Goal: Entertainment & Leisure: Consume media (video, audio)

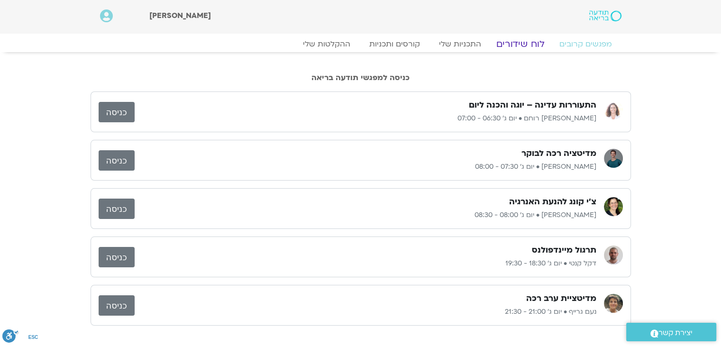
click at [527, 41] on link "לוח שידורים" at bounding box center [519, 43] width 71 height 11
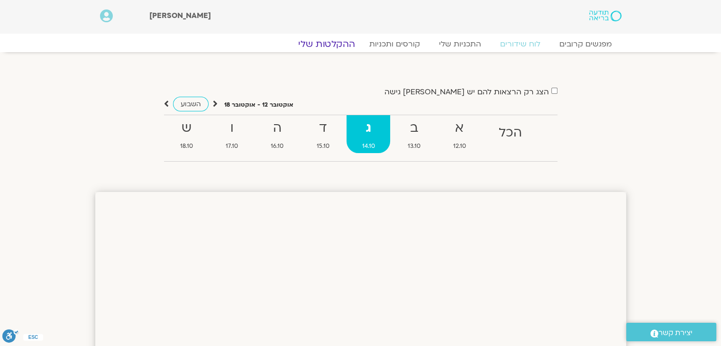
click at [338, 44] on link "ההקלטות שלי" at bounding box center [327, 43] width 80 height 11
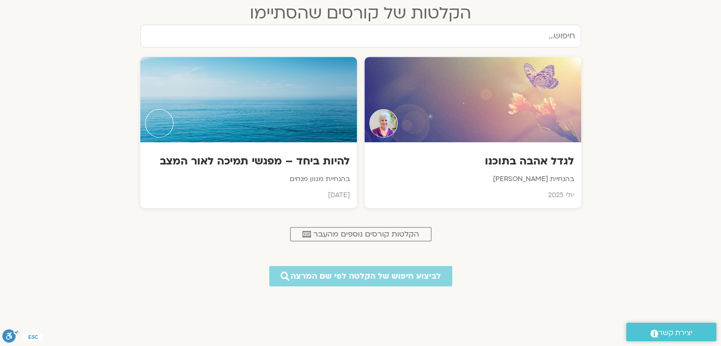
scroll to position [415, 0]
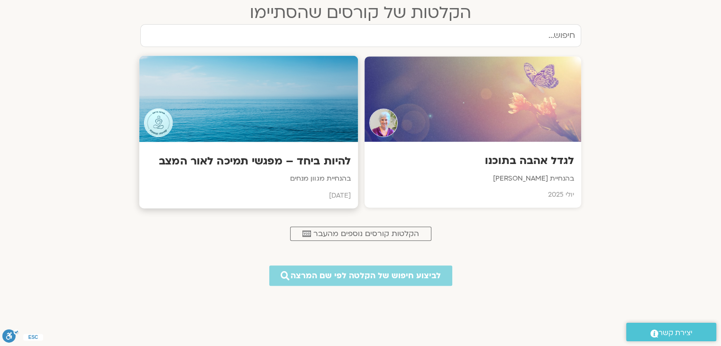
click at [252, 162] on h3 "להיות ביחד – מפגשי תמיכה לאור המצב" at bounding box center [248, 161] width 204 height 15
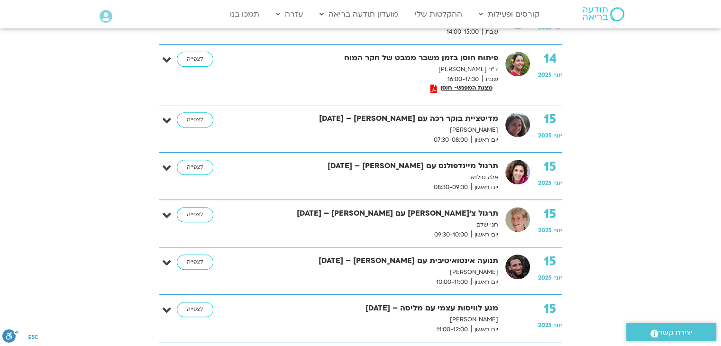
scroll to position [372, 0]
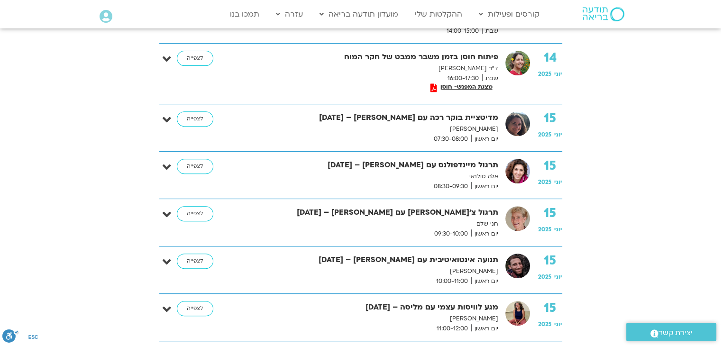
click at [252, 162] on strong "תרגול מיינדפולנס עם אלה טולנאי – 15/06/25" at bounding box center [373, 165] width 249 height 13
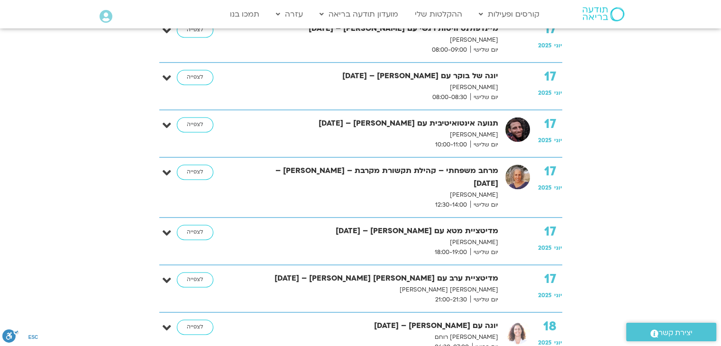
scroll to position [1380, 0]
